Goal: Navigation & Orientation: Find specific page/section

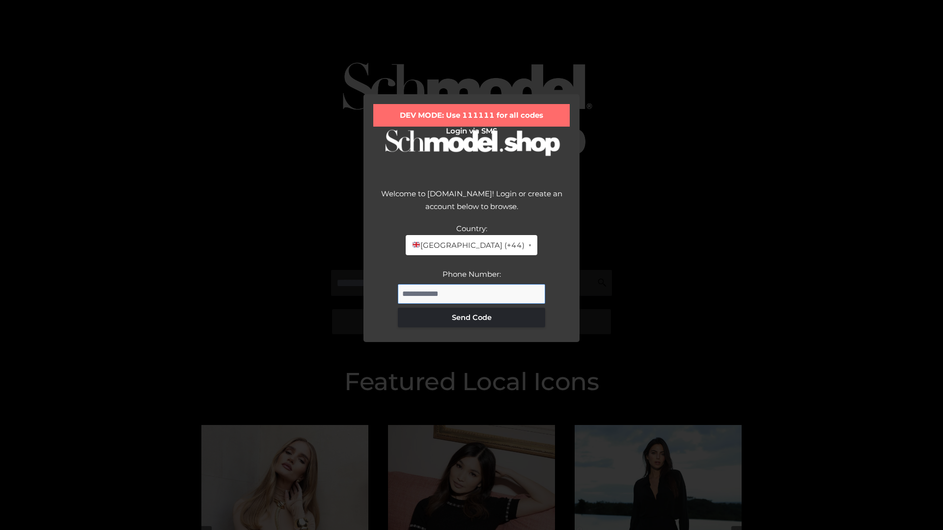
click at [471, 294] on input "Phone Number:" at bounding box center [471, 294] width 147 height 20
type input "**********"
click at [471, 317] on button "Send Code" at bounding box center [471, 318] width 147 height 20
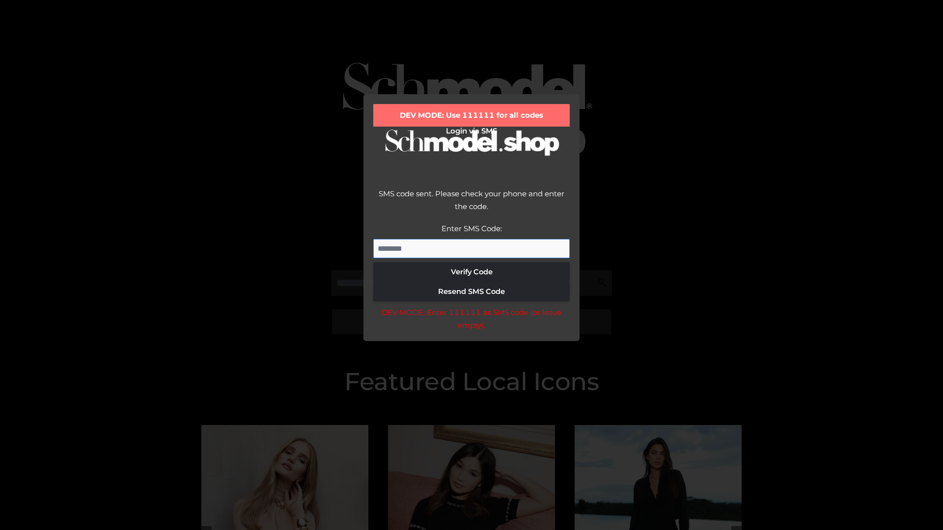
click at [471, 249] on input "Enter SMS Code:" at bounding box center [471, 249] width 196 height 20
type input "******"
click at [471, 272] on button "Verify Code" at bounding box center [471, 272] width 196 height 20
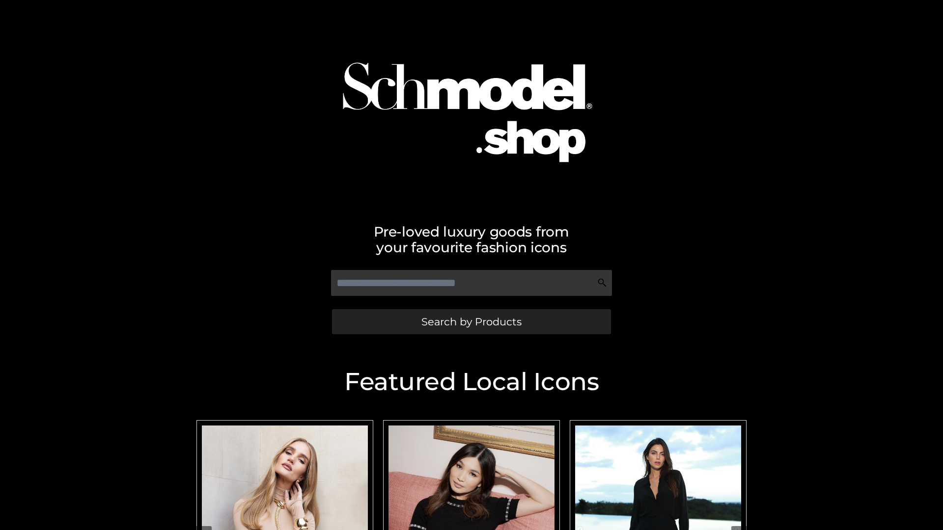
click at [471, 322] on span "Search by Products" at bounding box center [471, 322] width 100 height 10
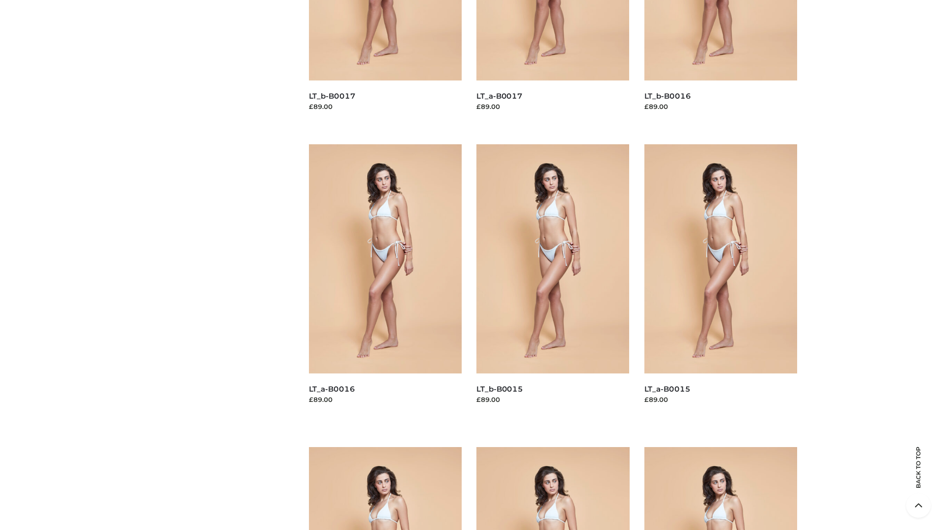
scroll to position [1396, 0]
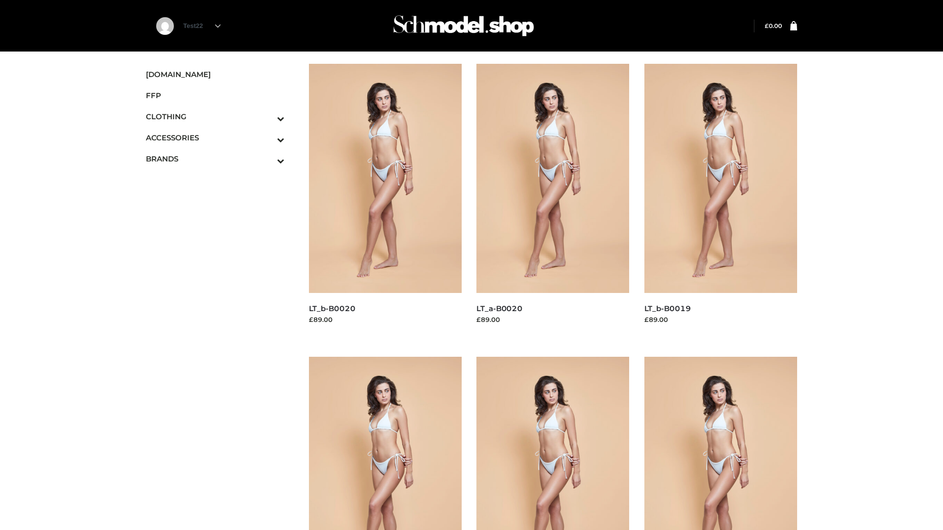
scroll to position [800, 0]
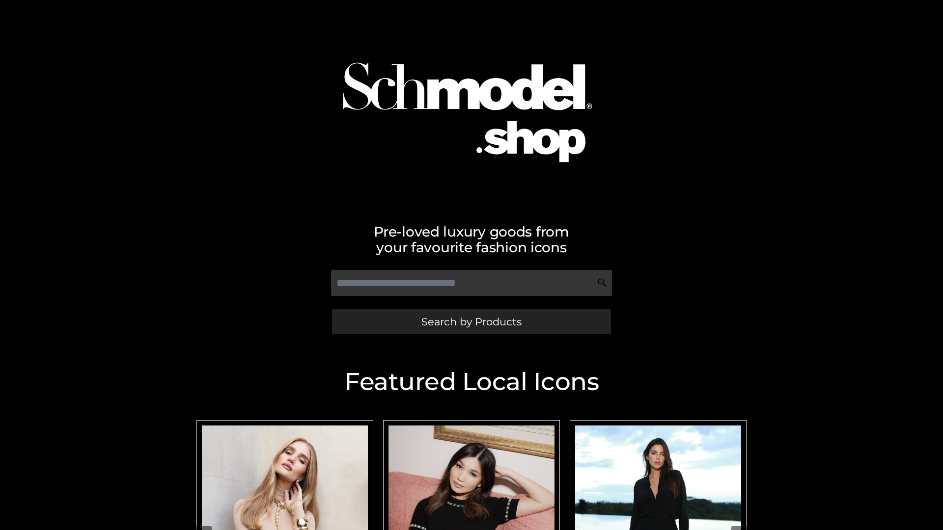
click at [471, 322] on span "Search by Products" at bounding box center [471, 322] width 100 height 10
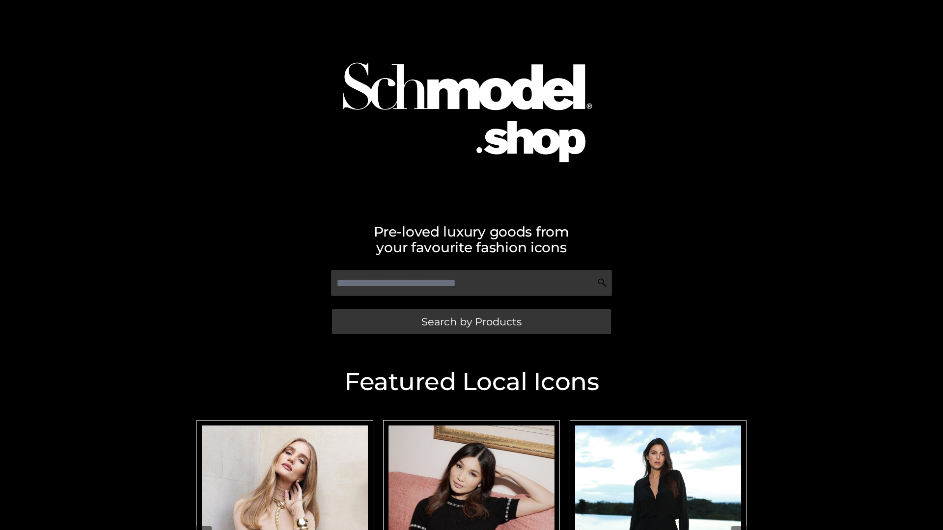
click at [471, 322] on span "Search by Products" at bounding box center [471, 322] width 100 height 10
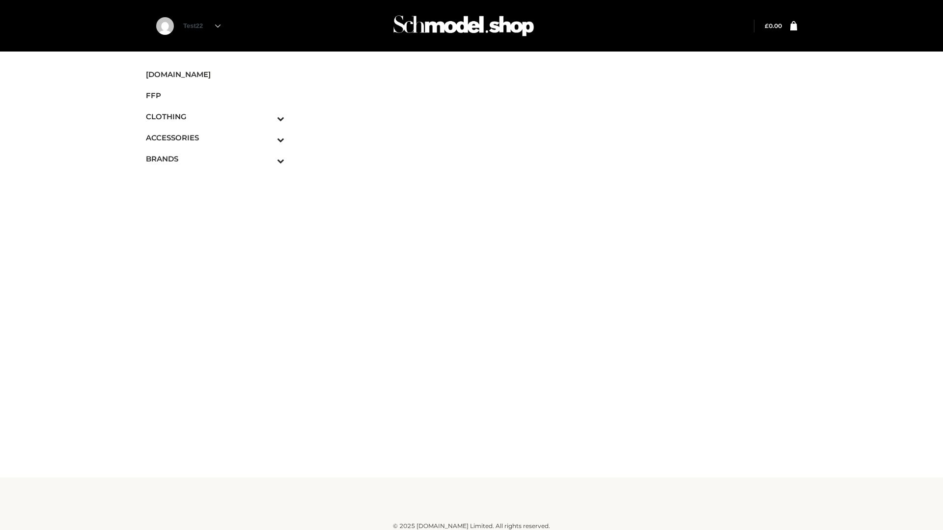
scroll to position [6, 0]
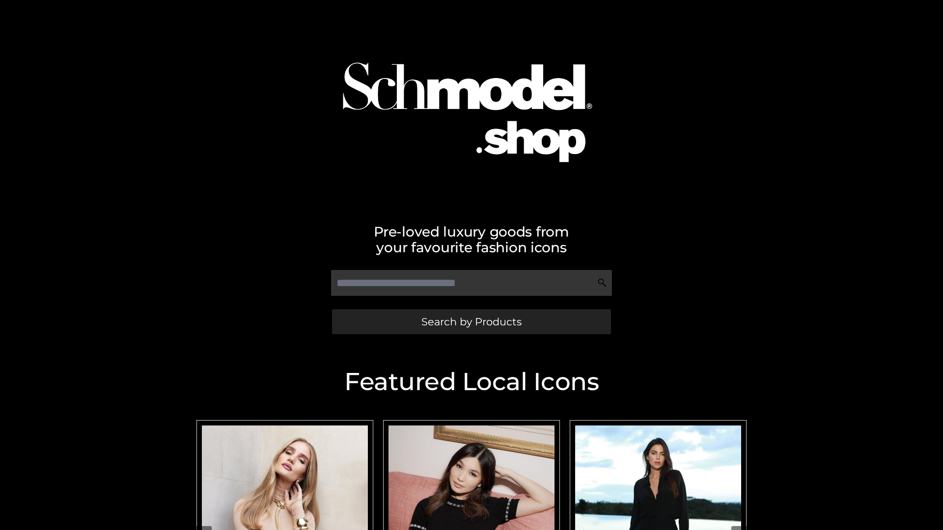
click at [471, 322] on span "Search by Products" at bounding box center [471, 322] width 100 height 10
